Goal: Transaction & Acquisition: Purchase product/service

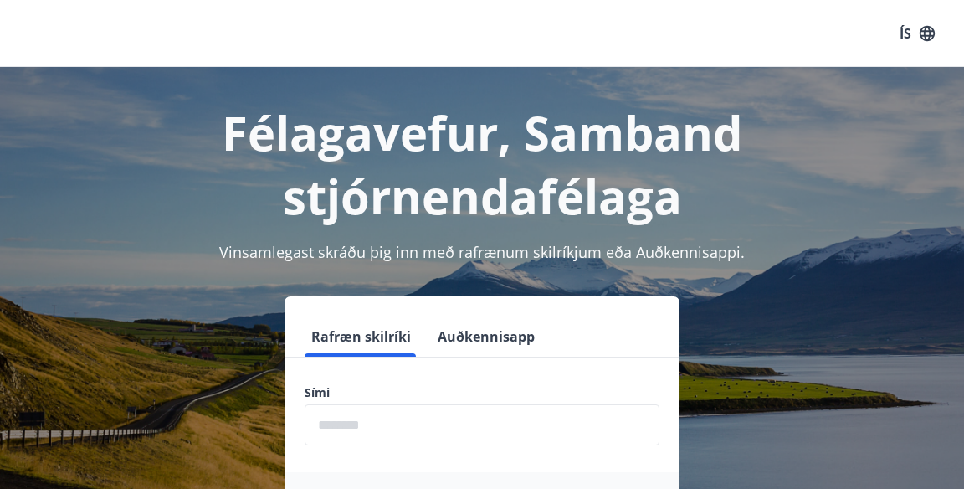
click at [449, 422] on input "phone" at bounding box center [482, 424] width 355 height 41
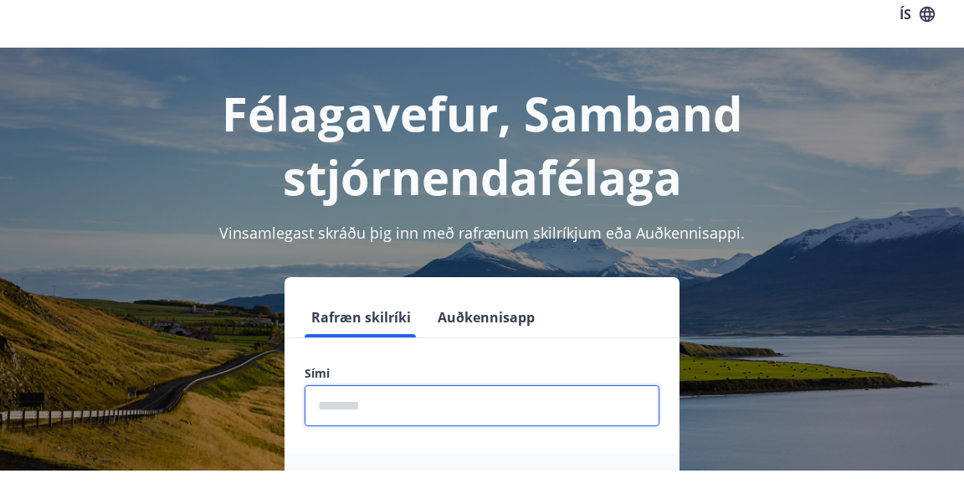
scroll to position [146, 0]
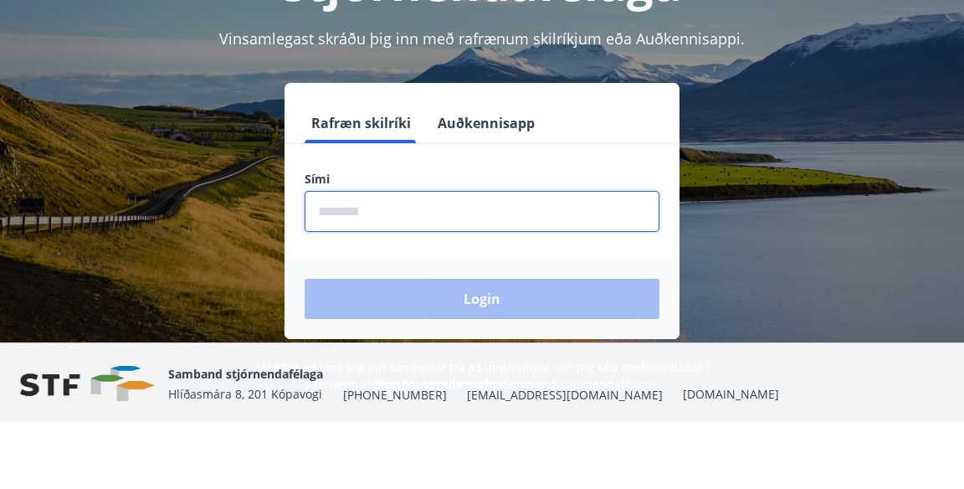
type input "********"
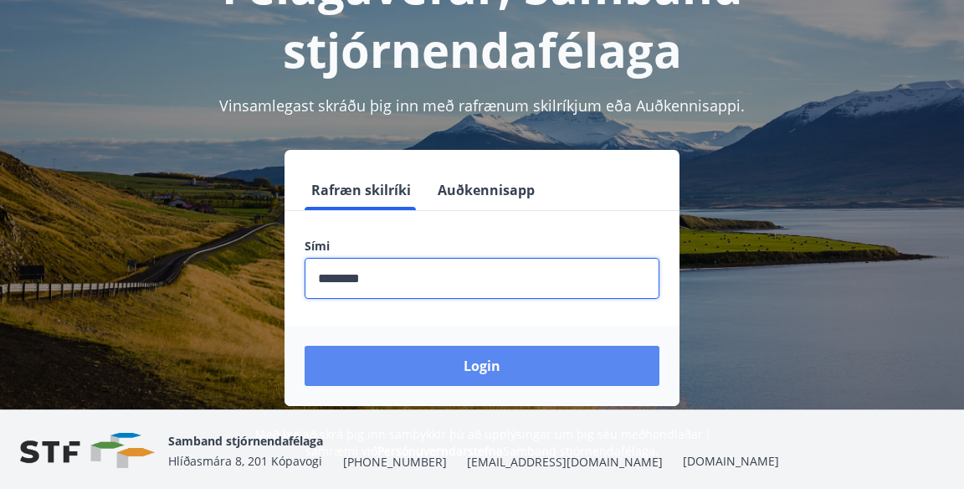
click at [400, 362] on button "Login" at bounding box center [482, 366] width 355 height 40
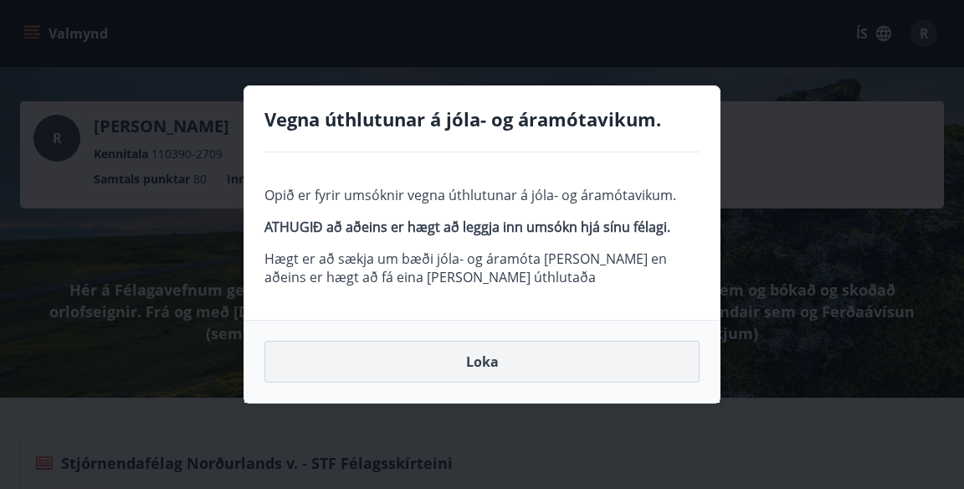
click at [486, 355] on button "Loka" at bounding box center [481, 362] width 435 height 42
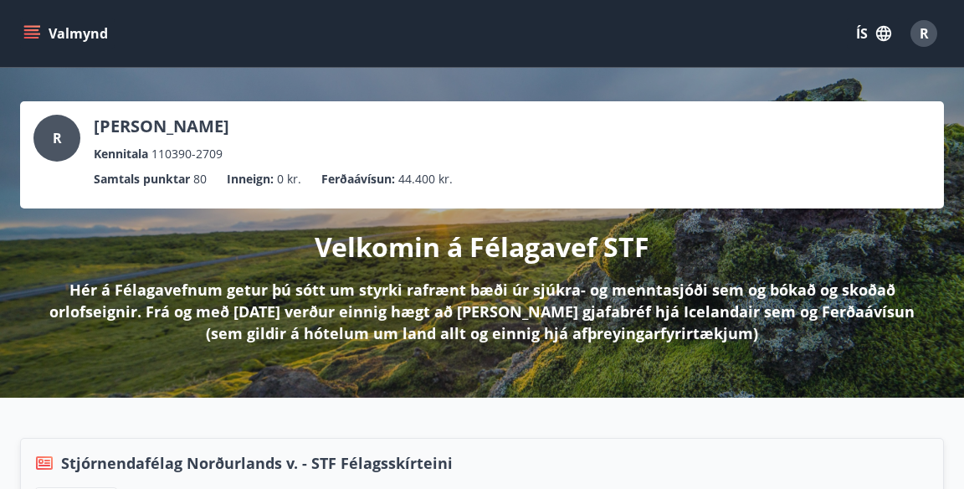
click at [921, 30] on span "R" at bounding box center [924, 33] width 9 height 18
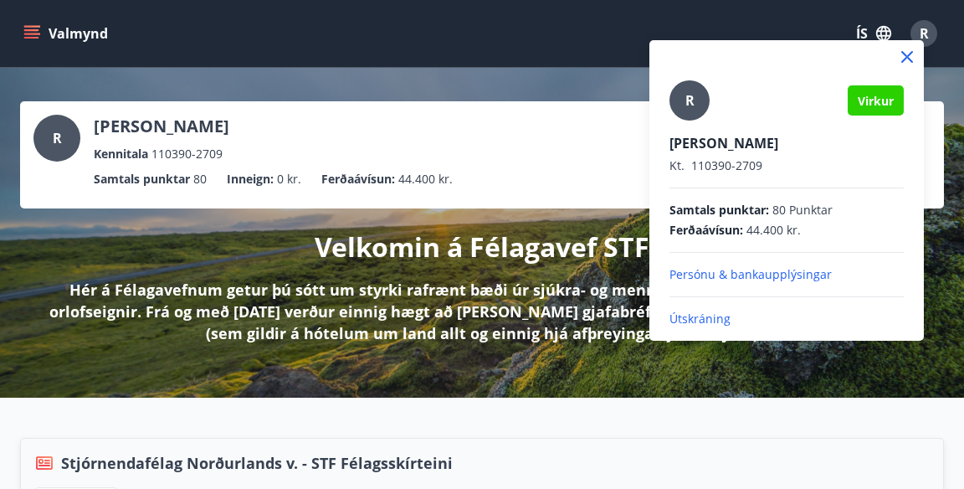
click at [711, 405] on div at bounding box center [482, 244] width 964 height 489
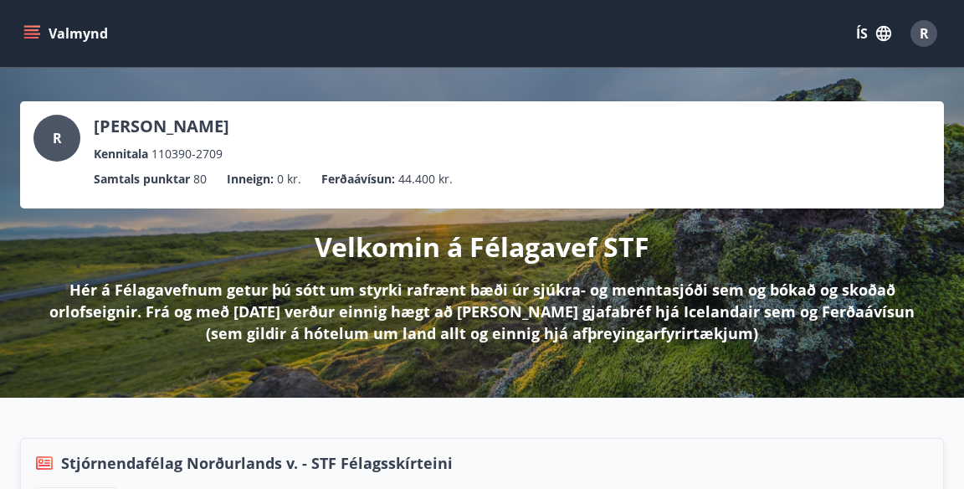
click at [368, 182] on p "Ferðaávísun :" at bounding box center [358, 179] width 74 height 18
click at [42, 24] on button "Valmynd" at bounding box center [67, 33] width 95 height 30
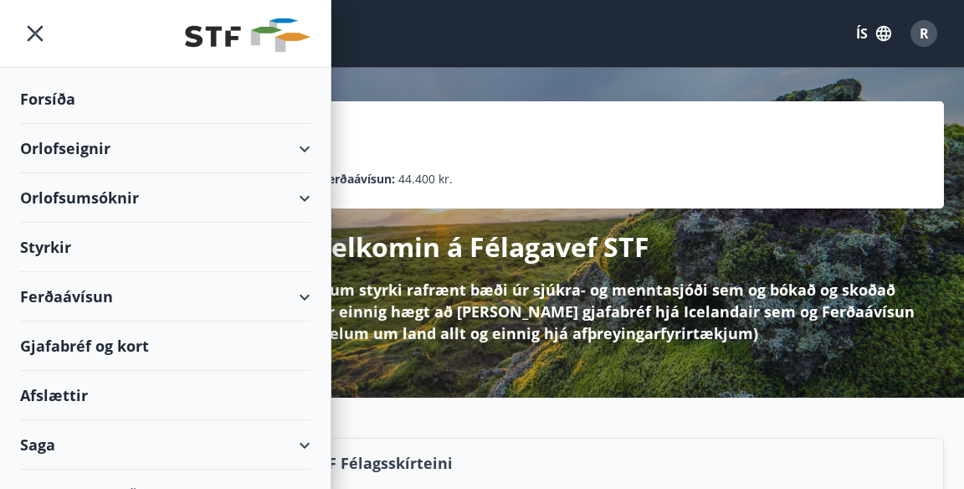
click at [59, 291] on div "Ferðaávísun" at bounding box center [165, 296] width 290 height 49
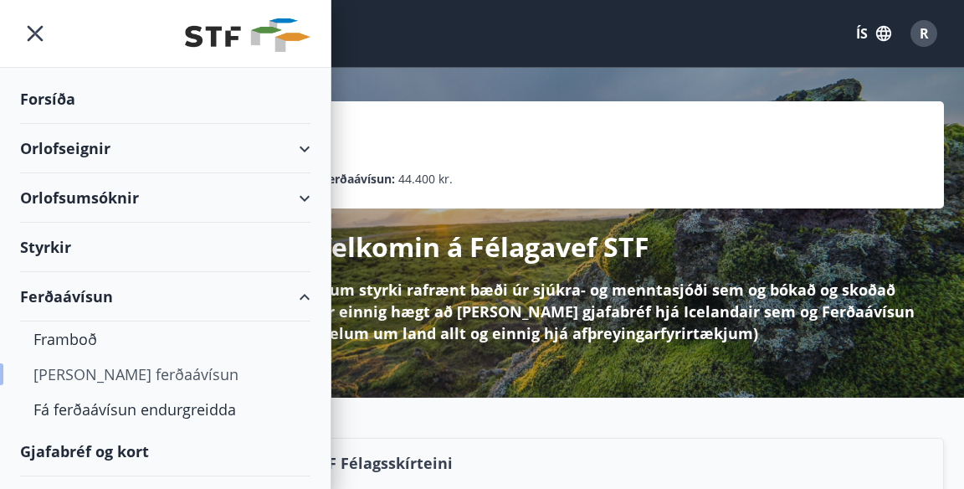
click at [85, 375] on div "[PERSON_NAME] ferðaávísun" at bounding box center [165, 374] width 264 height 35
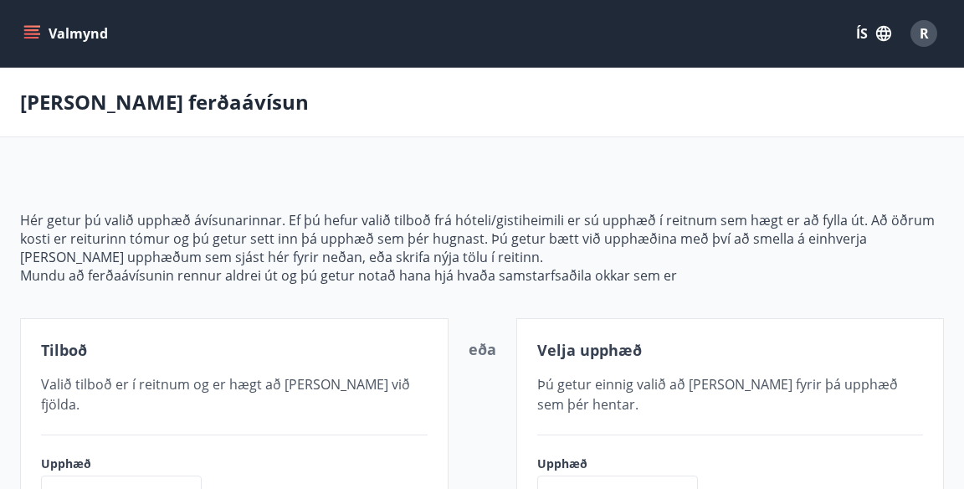
click at [934, 42] on span "R" at bounding box center [924, 33] width 27 height 27
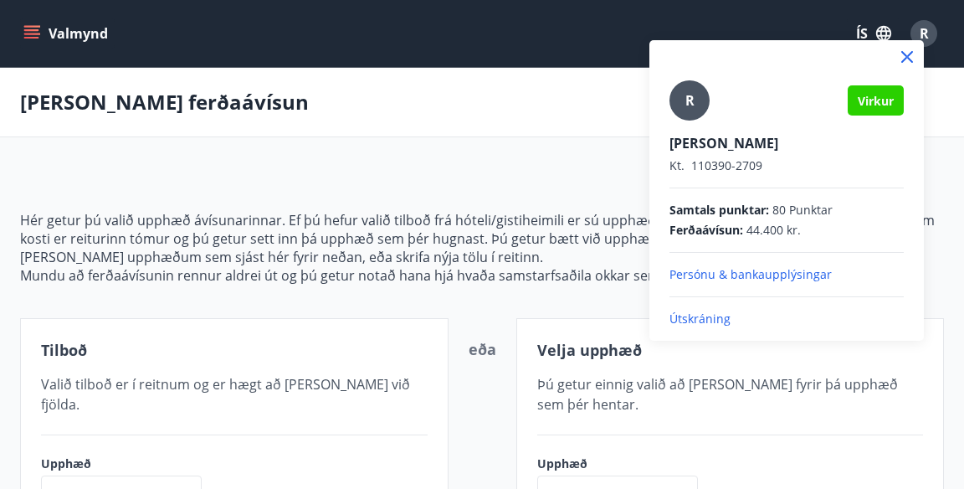
click at [745, 423] on div at bounding box center [482, 244] width 964 height 489
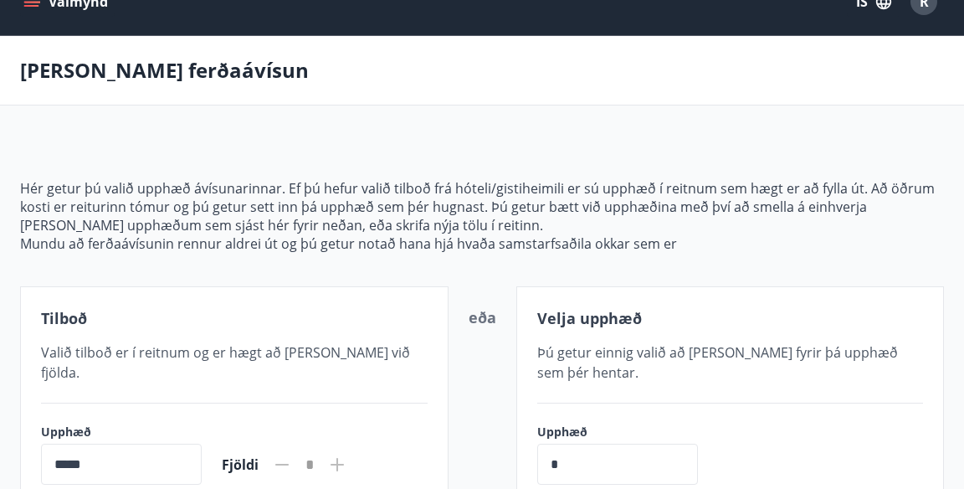
click at [658, 462] on input "*" at bounding box center [617, 464] width 161 height 41
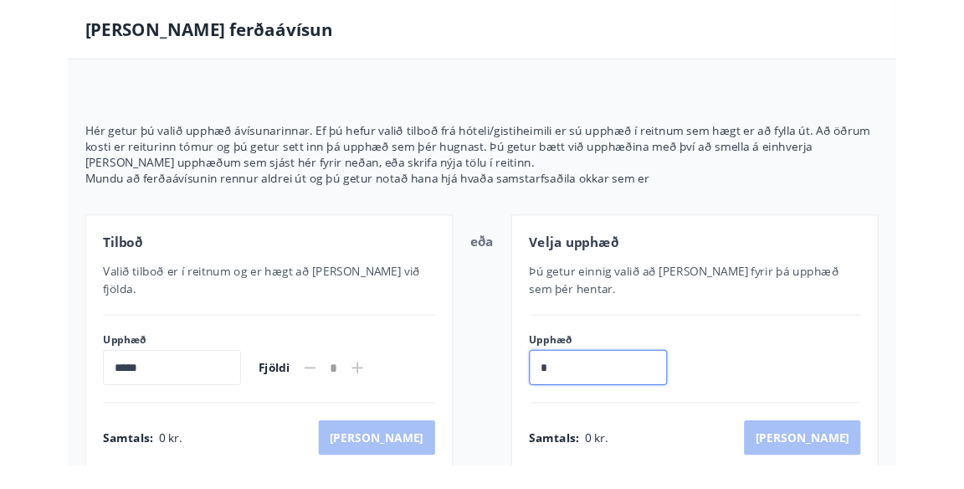
scroll to position [45, 0]
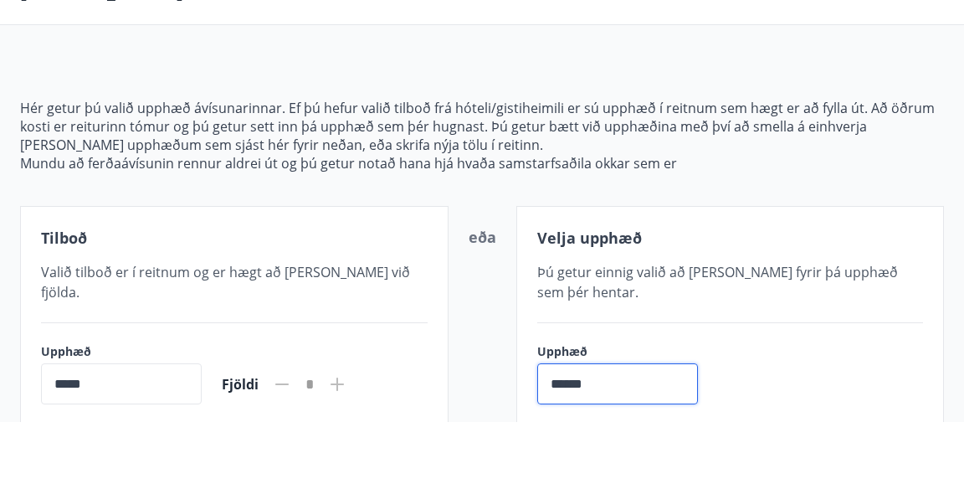
type input "******"
click at [517, 381] on div "Velja upphæð Þú getur einnig valið að [PERSON_NAME] fyrir þá upphæð sem þér hen…" at bounding box center [730, 423] width 429 height 300
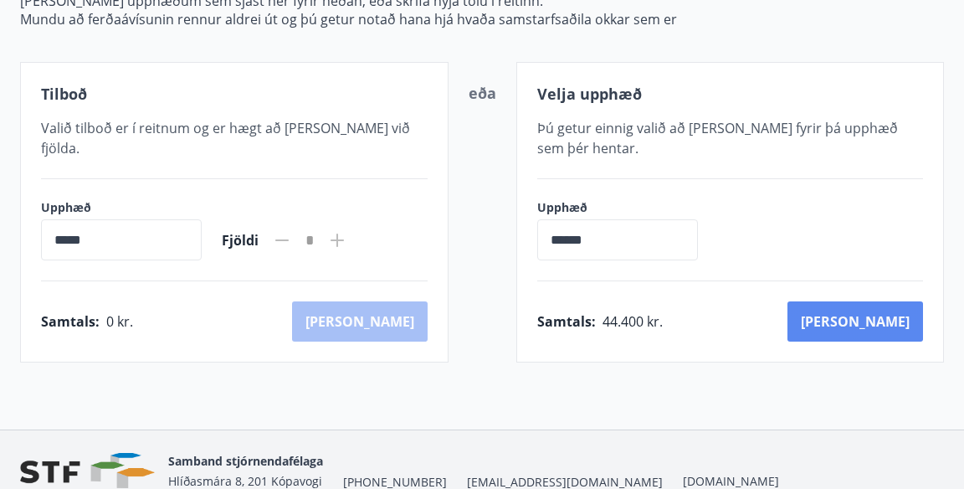
click at [899, 315] on button "[PERSON_NAME]" at bounding box center [856, 321] width 136 height 40
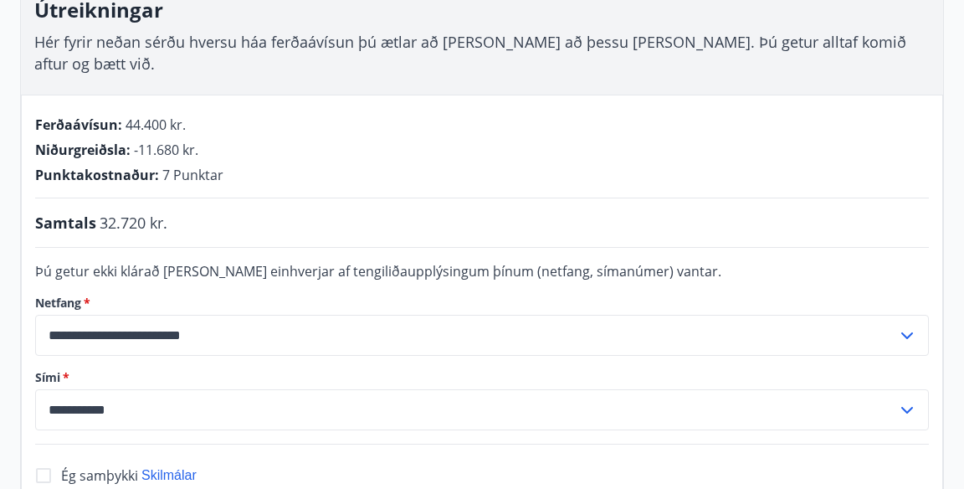
scroll to position [336, 0]
